Goal: Transaction & Acquisition: Download file/media

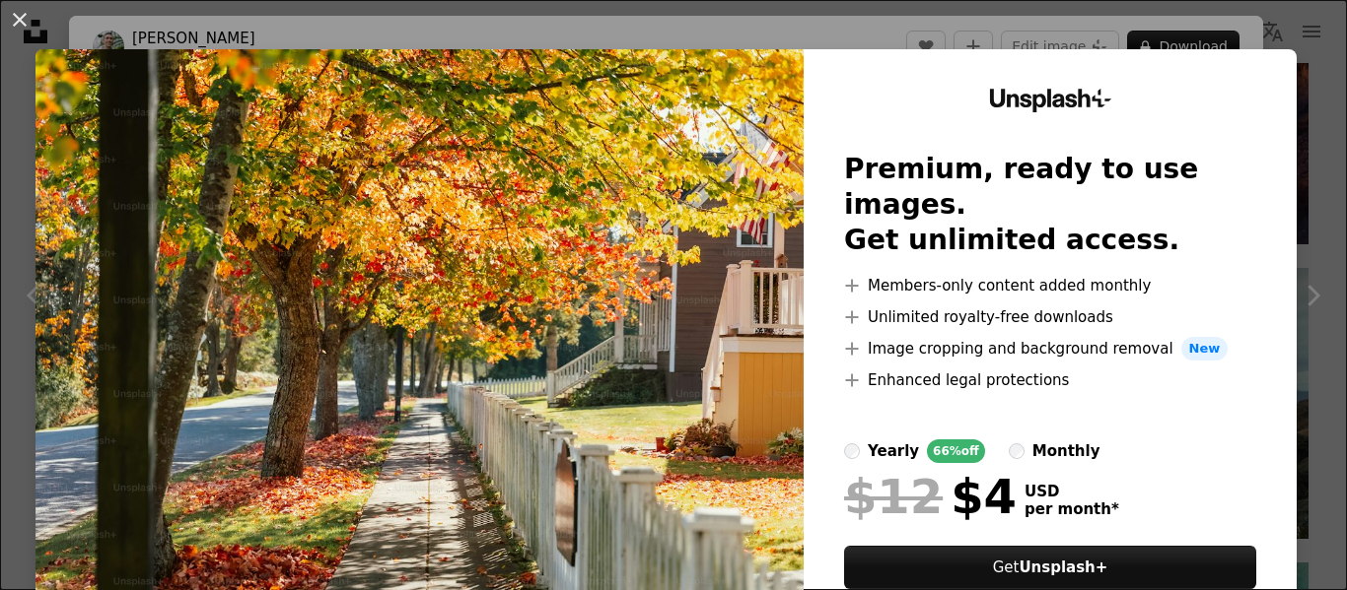
scroll to position [11664, 0]
click at [19, 16] on button "An X shape" at bounding box center [20, 20] width 24 height 24
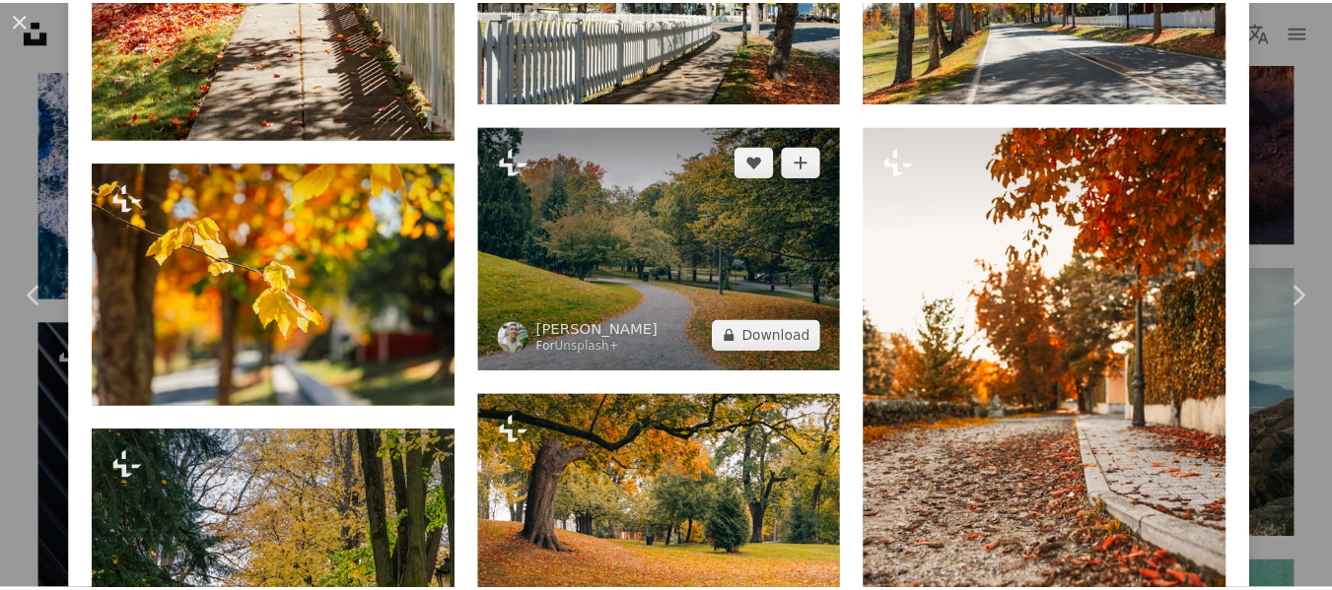
scroll to position [1873, 0]
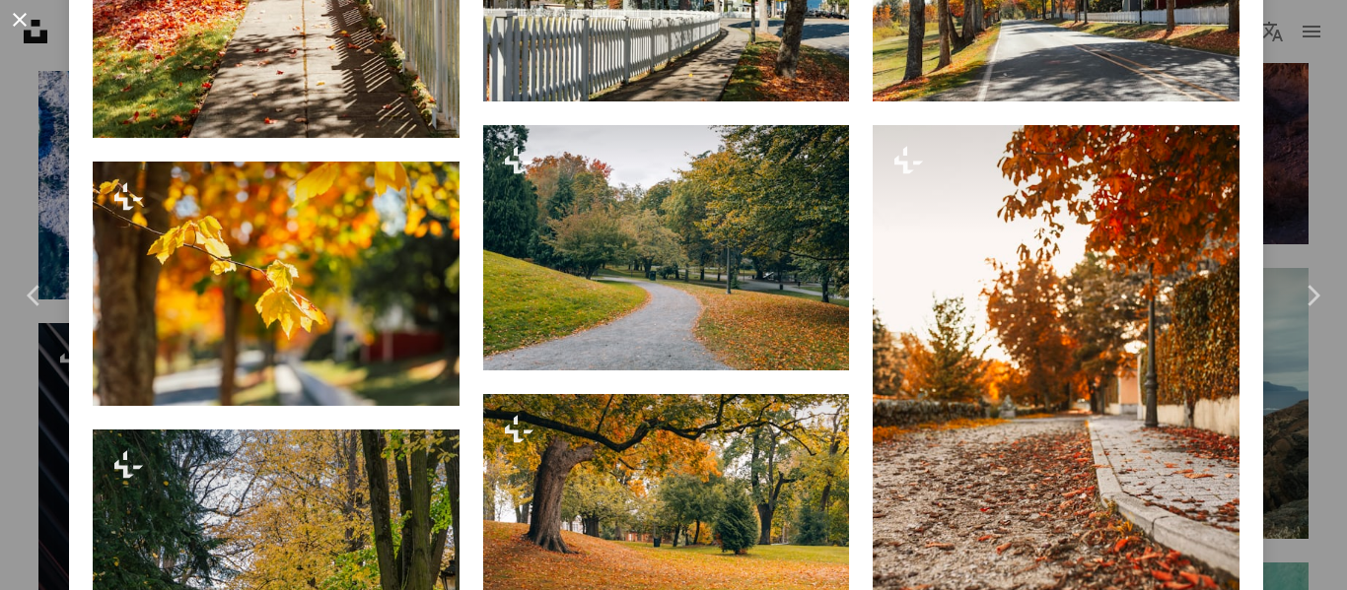
click at [28, 19] on button "An X shape" at bounding box center [20, 20] width 24 height 24
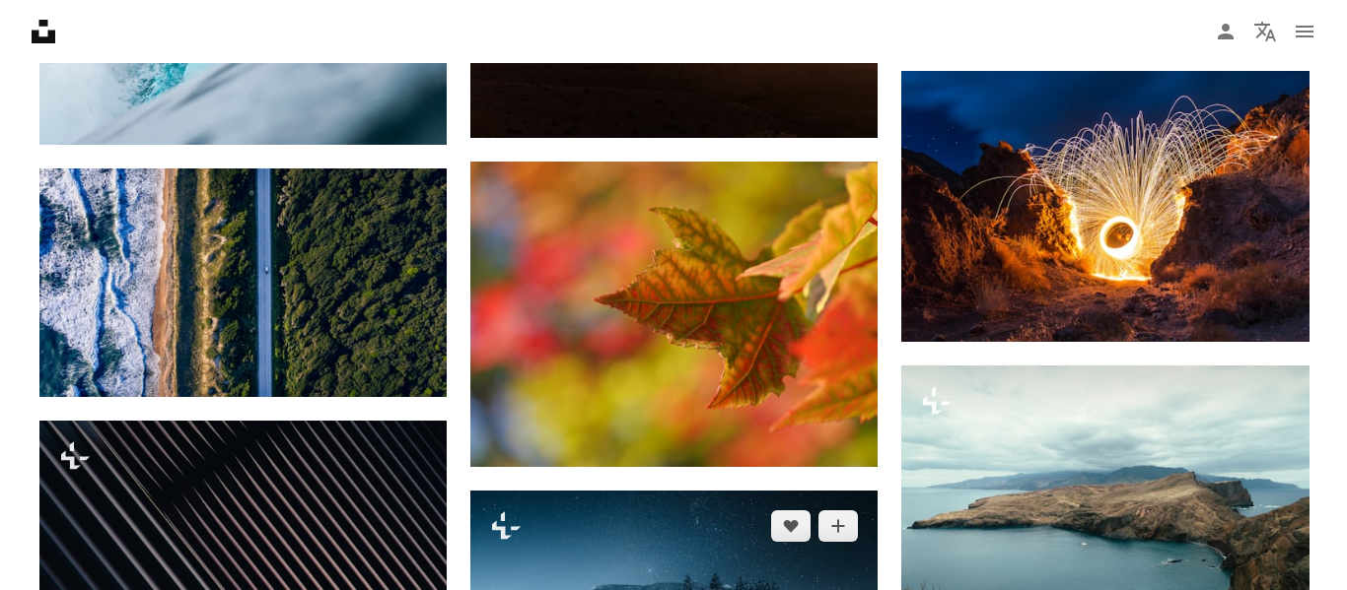
scroll to position [11565, 0]
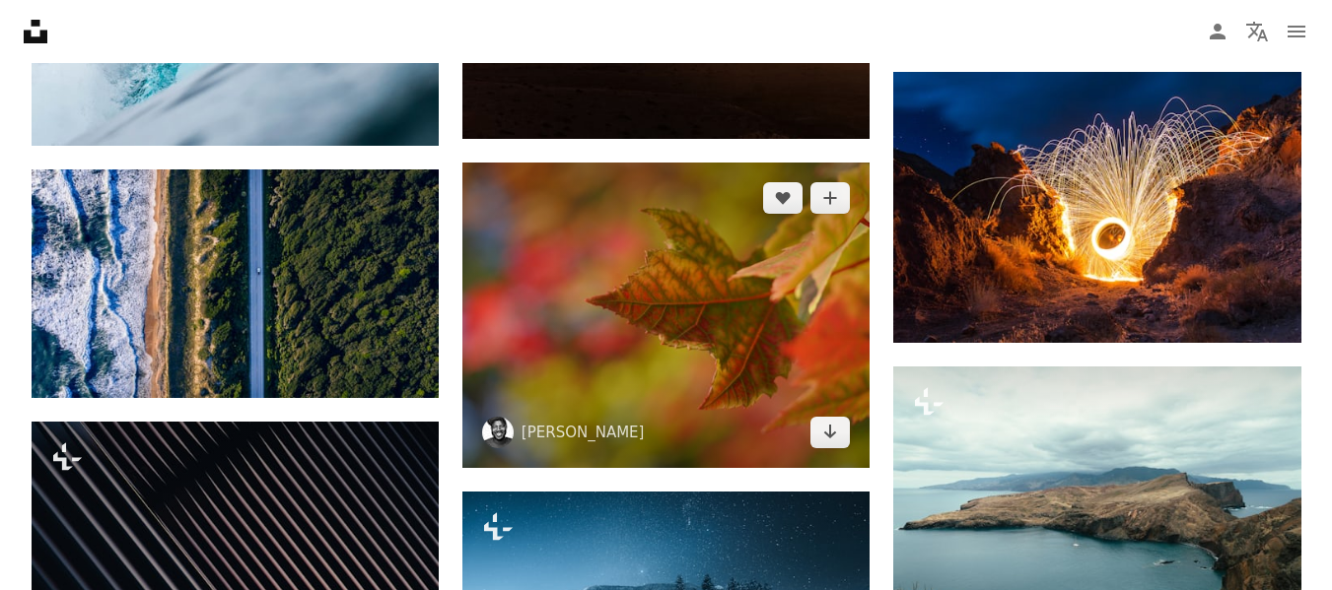
click at [662, 279] on img at bounding box center [665, 316] width 407 height 306
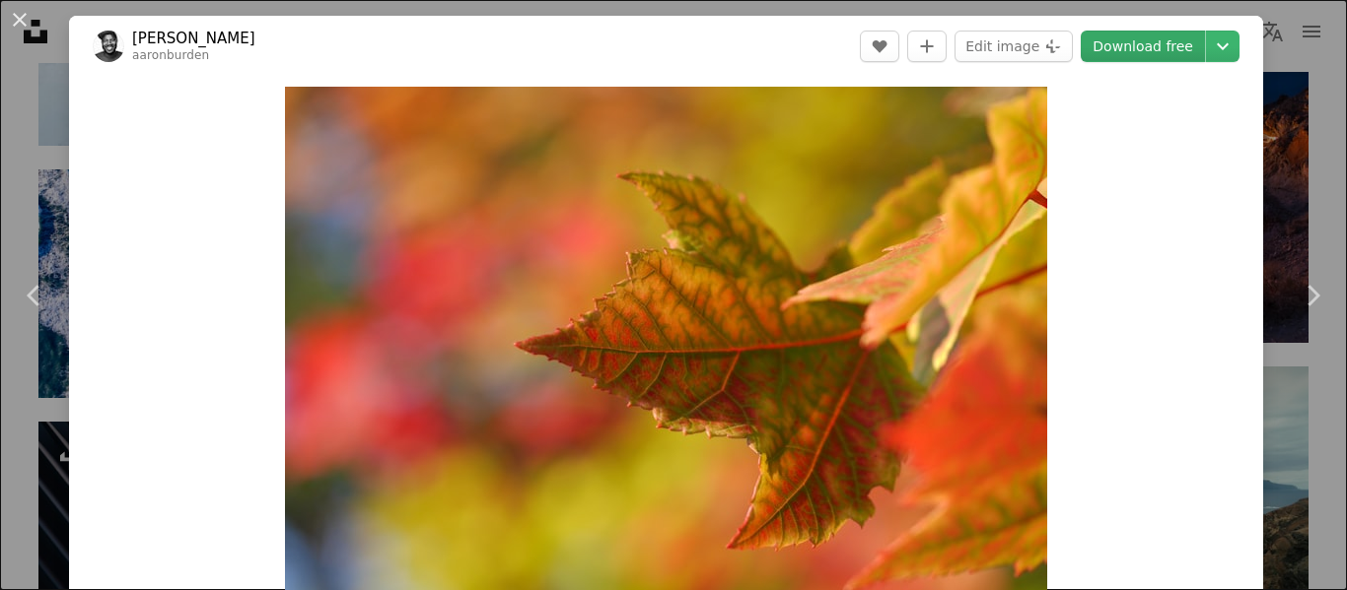
click at [1108, 43] on link "Download free" at bounding box center [1142, 47] width 124 height 32
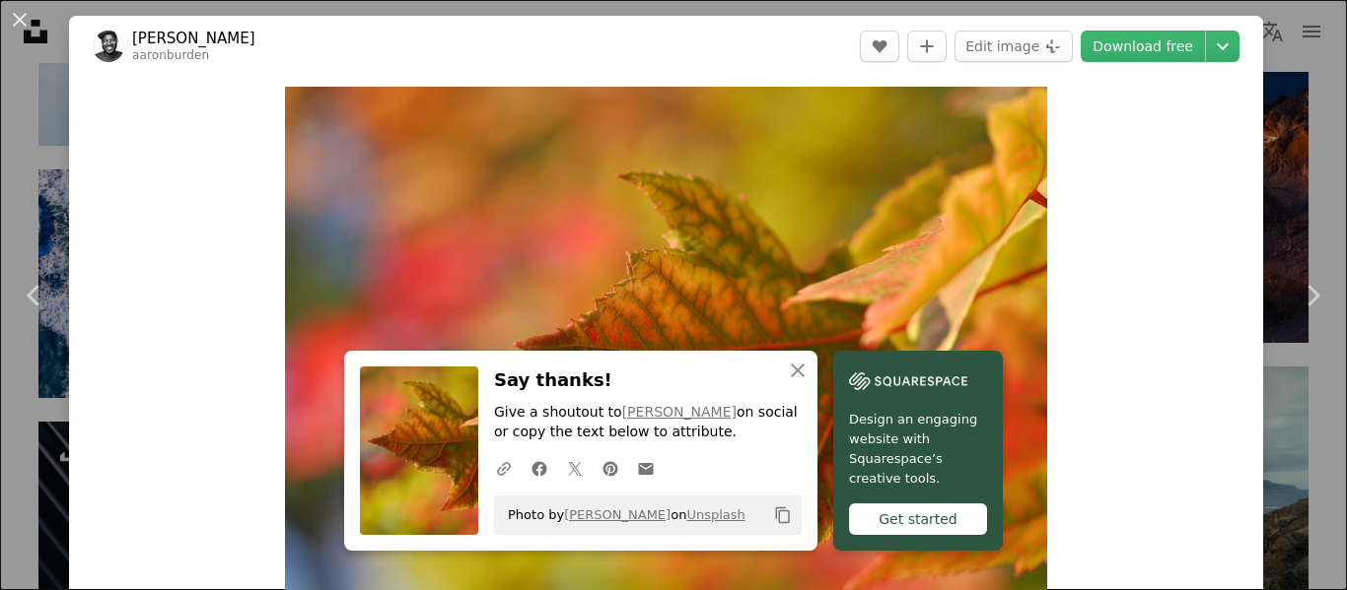
drag, startPoint x: 9, startPoint y: 11, endPoint x: 21, endPoint y: 16, distance: 12.8
click at [9, 11] on button "An X shape" at bounding box center [20, 20] width 24 height 24
